Goal: Information Seeking & Learning: Learn about a topic

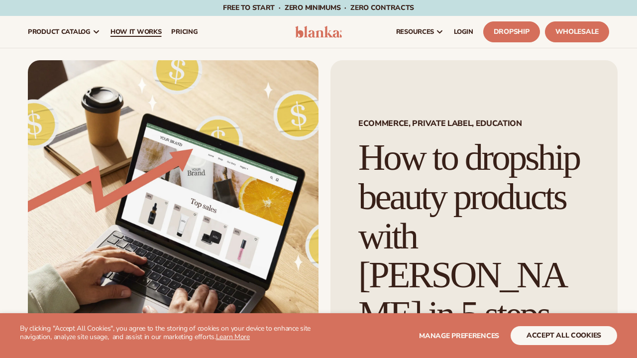
click at [138, 32] on span "How It Works" at bounding box center [136, 32] width 51 height 8
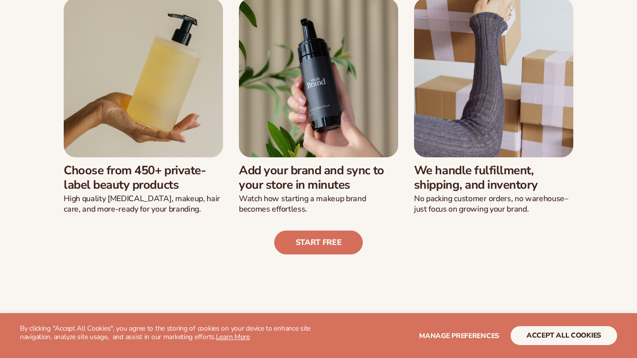
scroll to position [286, 0]
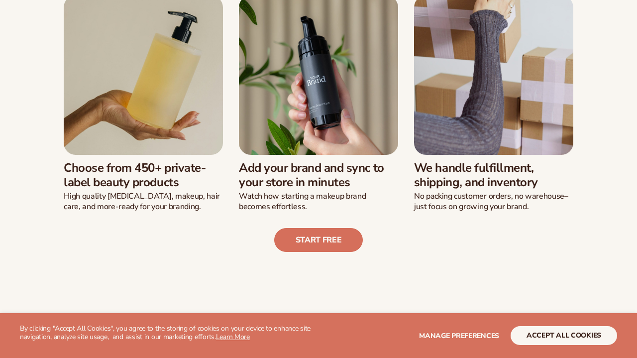
click at [550, 332] on button "accept all cookies" at bounding box center [564, 335] width 107 height 19
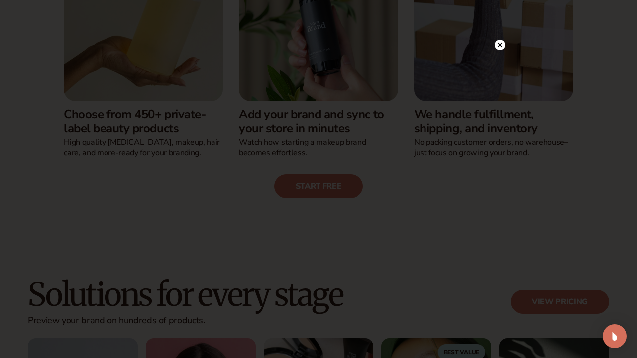
scroll to position [357, 0]
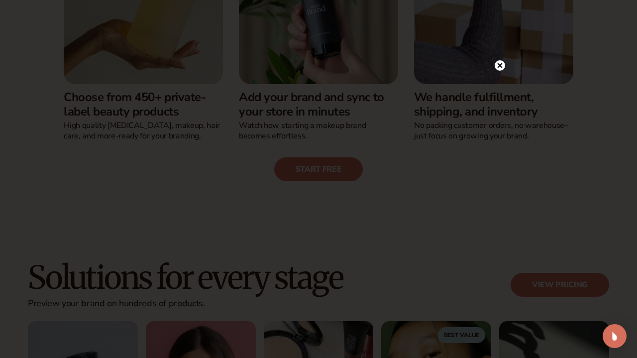
click at [500, 65] on icon at bounding box center [500, 65] width 5 height 5
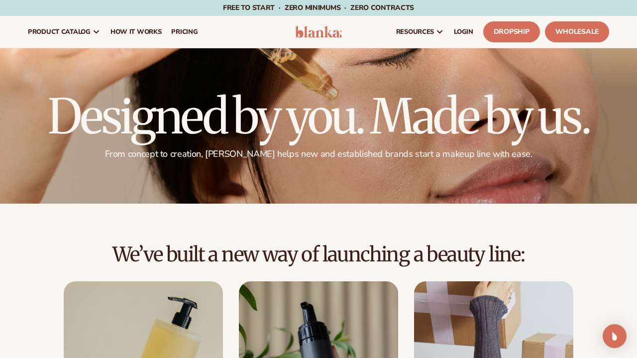
scroll to position [0, 0]
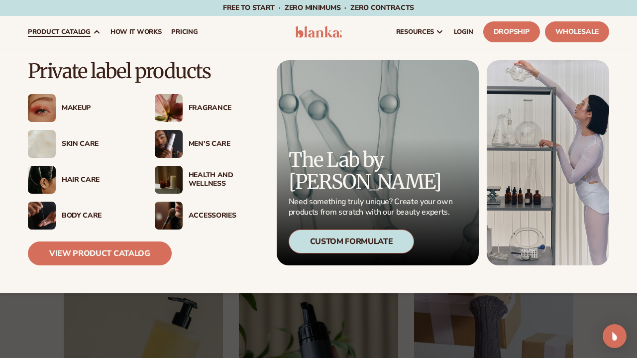
click at [81, 146] on div "Skin Care" at bounding box center [98, 144] width 73 height 8
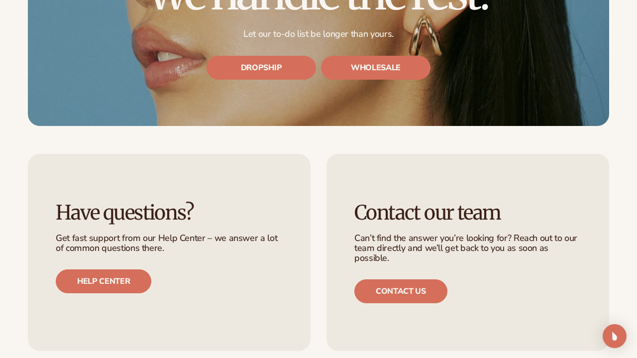
scroll to position [2834, 0]
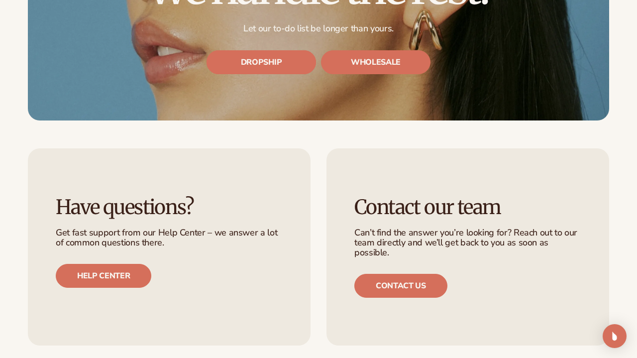
click at [274, 74] on link "DROPSHIP" at bounding box center [262, 62] width 110 height 24
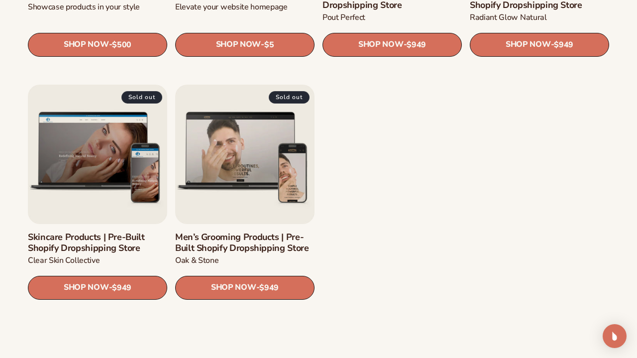
scroll to position [1201, 0]
